Goal: Information Seeking & Learning: Learn about a topic

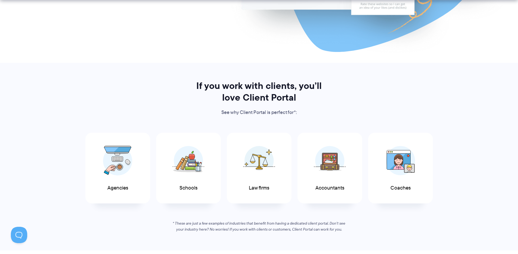
scroll to position [233, 0]
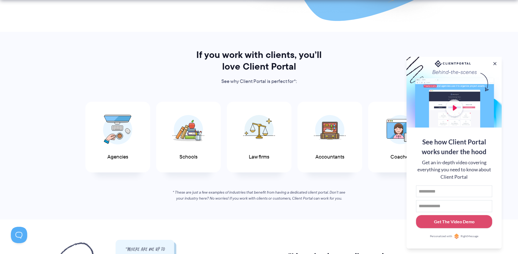
drag, startPoint x: 493, startPoint y: 63, endPoint x: 479, endPoint y: 69, distance: 15.1
click at [493, 63] on button at bounding box center [494, 63] width 5 height 5
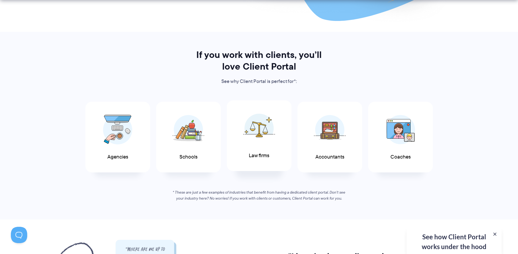
click at [252, 130] on img at bounding box center [259, 128] width 32 height 30
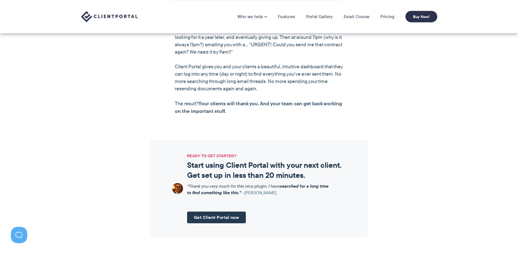
scroll to position [324, 0]
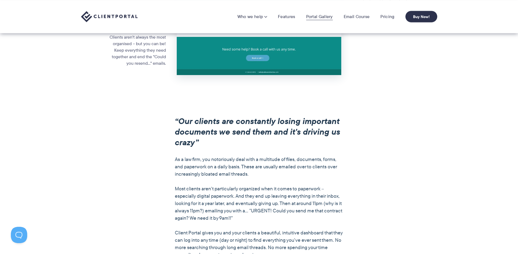
click at [327, 16] on link "Portal Gallery" at bounding box center [319, 16] width 27 height 5
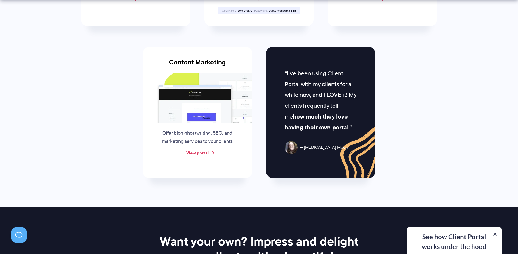
scroll to position [558, 0]
